Goal: Entertainment & Leisure: Consume media (video, audio)

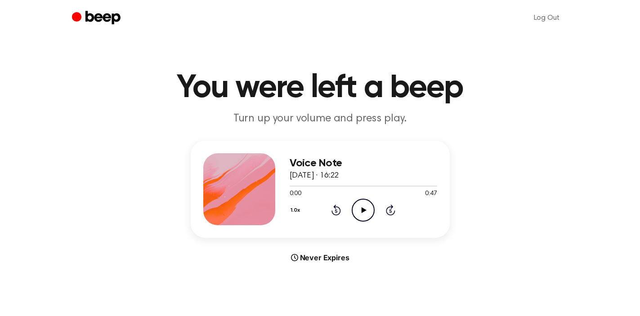
click at [353, 206] on circle at bounding box center [363, 210] width 22 height 22
click at [359, 212] on icon "Pause Audio" at bounding box center [363, 210] width 23 height 23
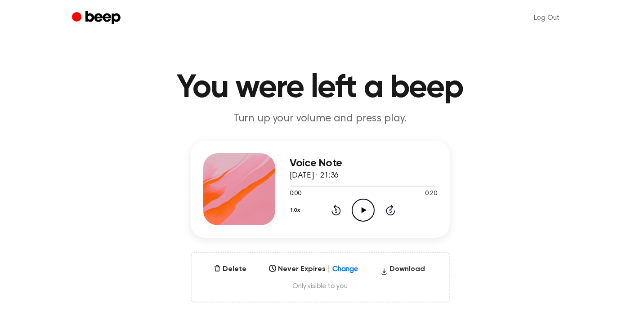
click at [356, 208] on icon "Play Audio" at bounding box center [363, 210] width 23 height 23
click at [364, 211] on icon at bounding box center [363, 210] width 4 height 6
